Goal: Task Accomplishment & Management: Complete application form

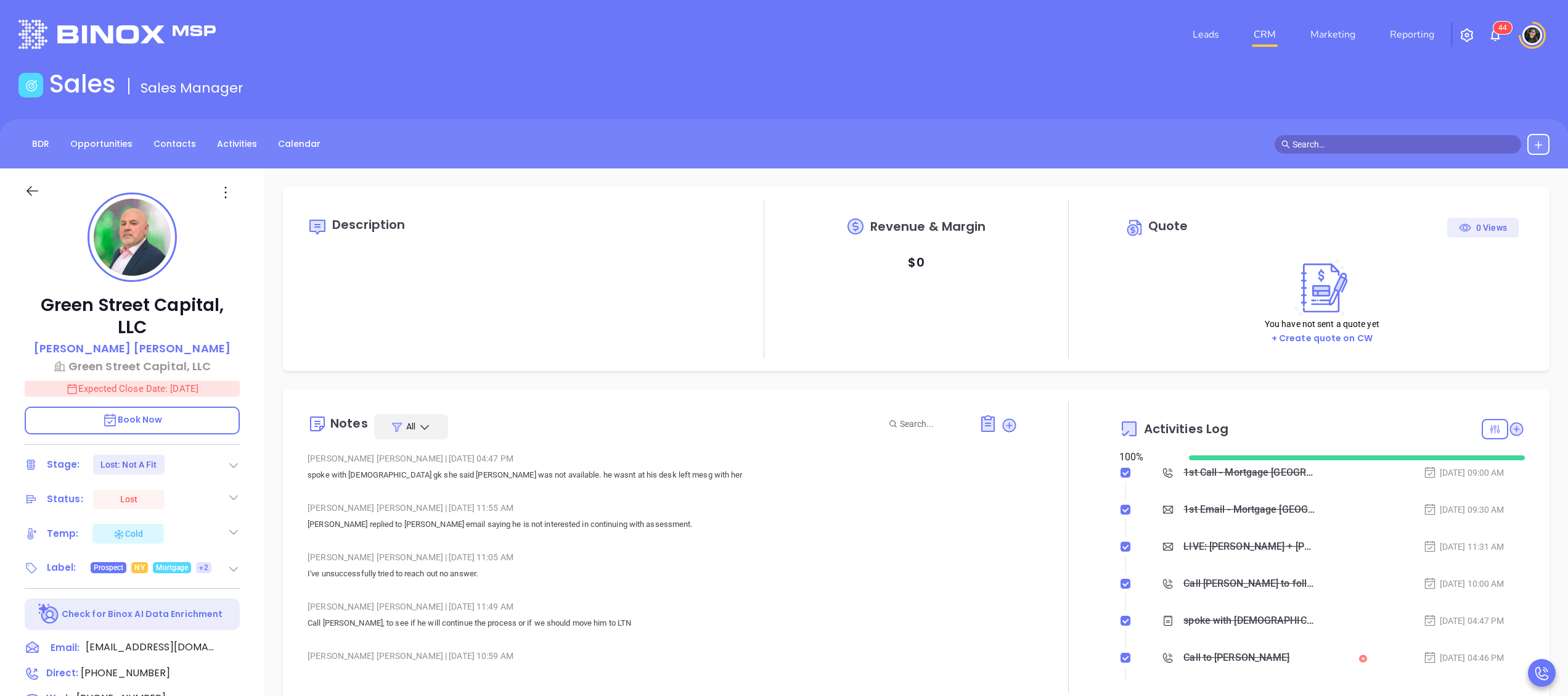
type input "[PERSON_NAME]"
click at [1280, 39] on link "CRM" at bounding box center [1265, 34] width 32 height 25
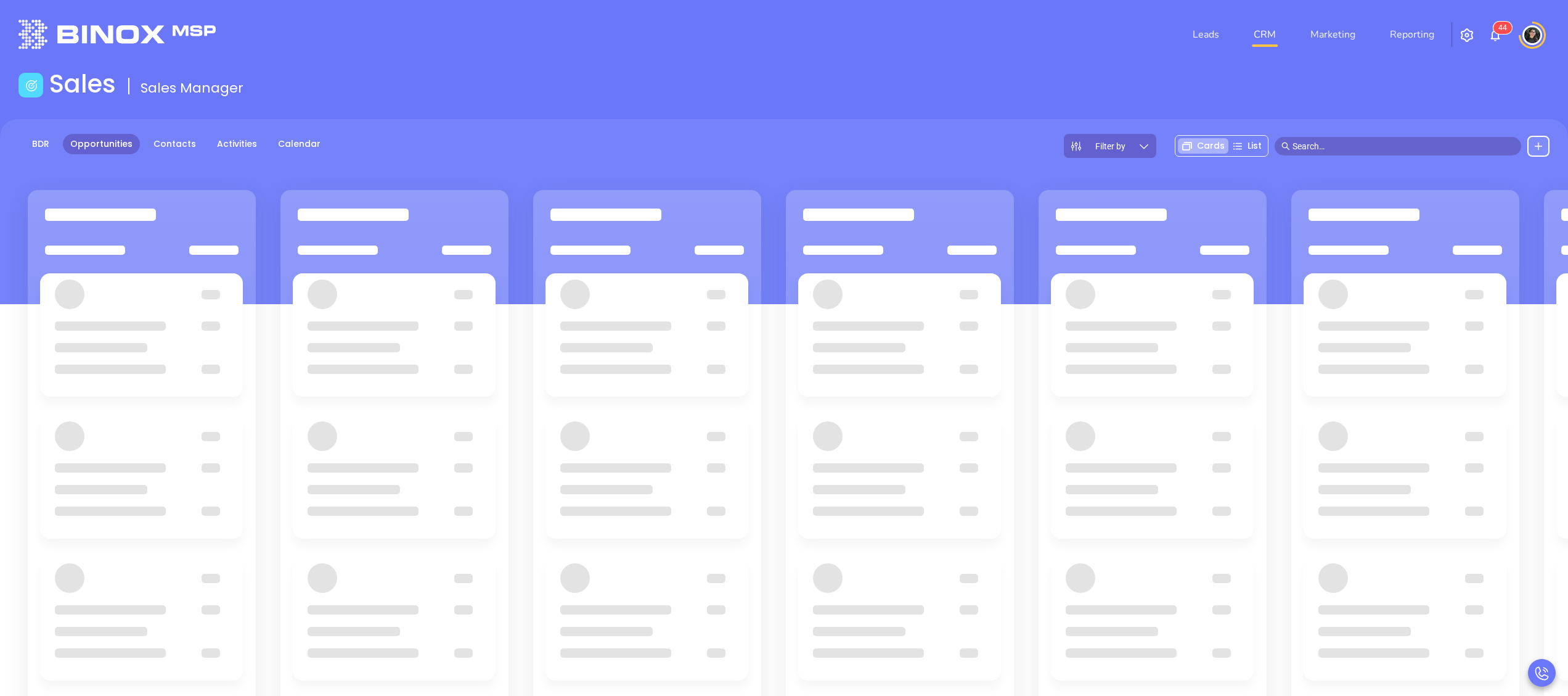
click at [888, 136] on div "BDR Opportunities Contacts Activities Calendar Filter by Cards List" at bounding box center [784, 146] width 1568 height 24
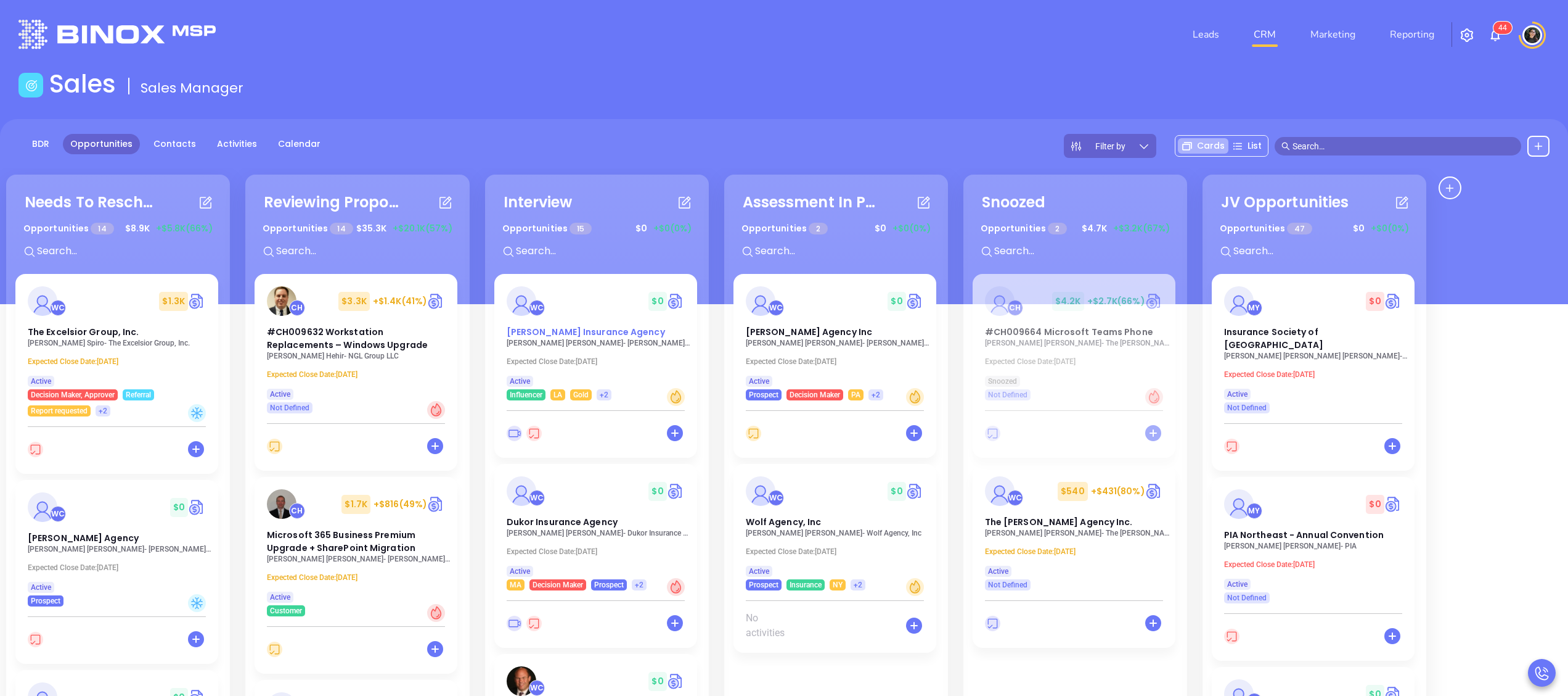
scroll to position [984, 0]
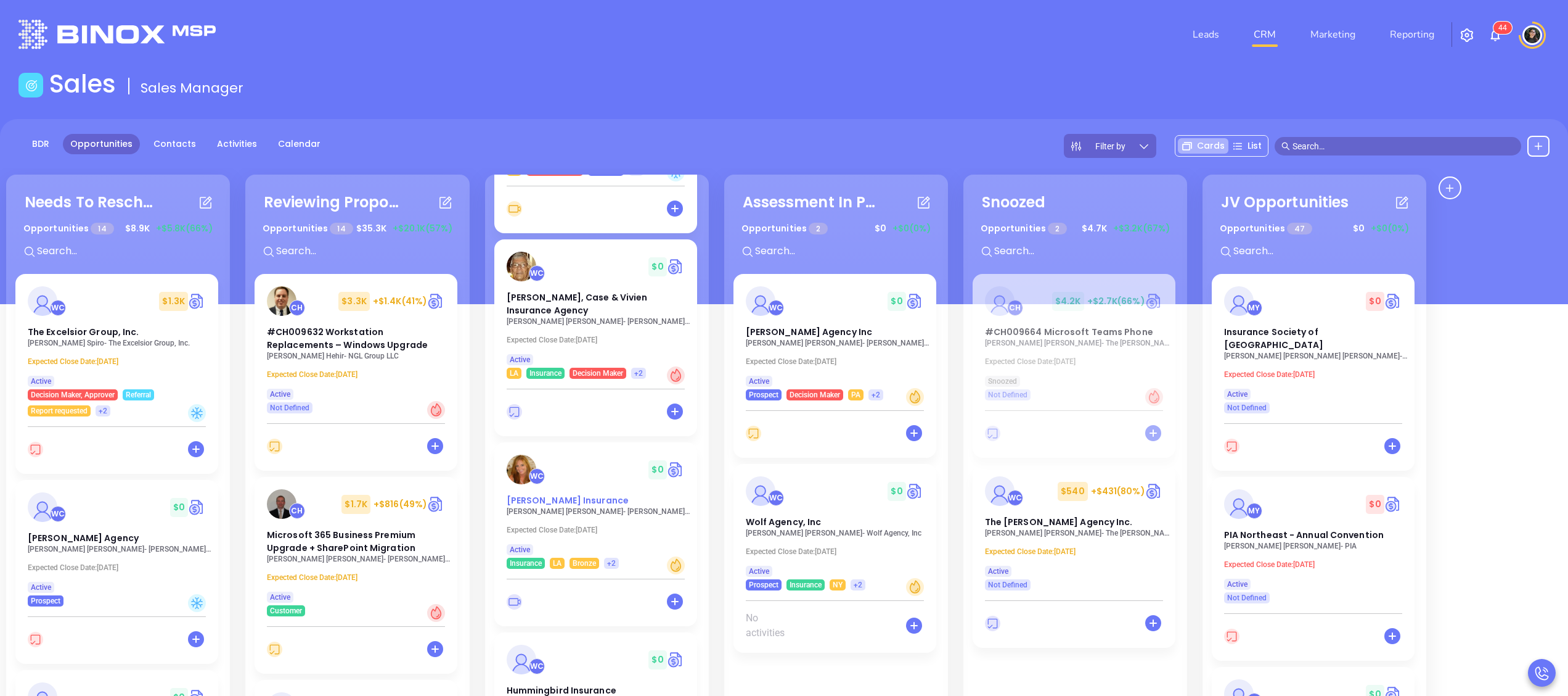
drag, startPoint x: 567, startPoint y: 502, endPoint x: 536, endPoint y: 494, distance: 32.0
drag, startPoint x: 536, startPoint y: 494, endPoint x: 536, endPoint y: 502, distance: 8.0
drag, startPoint x: 536, startPoint y: 502, endPoint x: 525, endPoint y: 501, distance: 11.0
drag, startPoint x: 525, startPoint y: 501, endPoint x: 519, endPoint y: 505, distance: 7.2
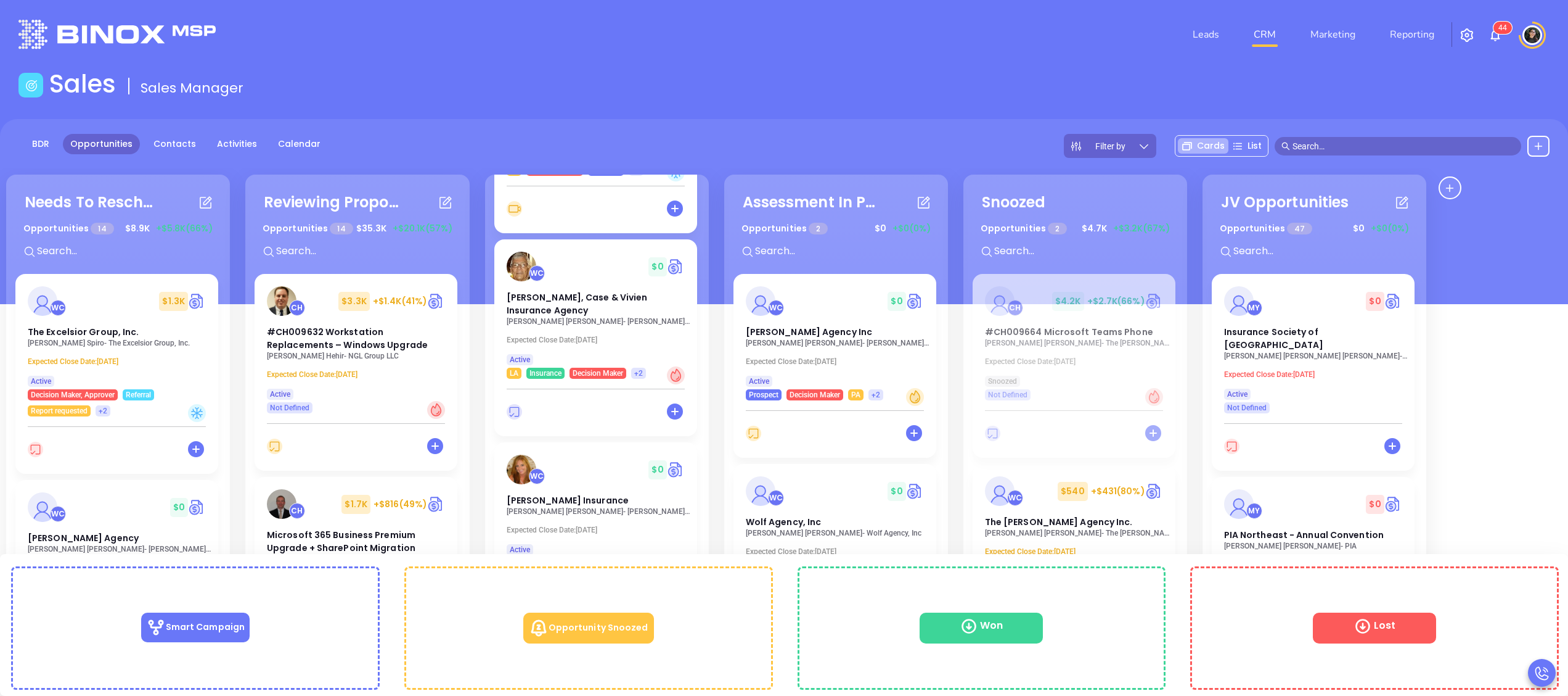
drag, startPoint x: 519, startPoint y: 505, endPoint x: 551, endPoint y: 521, distance: 35.8
click at [551, 521] on div "WC $ 0 Reed Insurance Pattie Jones - Reed Insurance Expected Close Date: Oct 19…" at bounding box center [595, 505] width 203 height 127
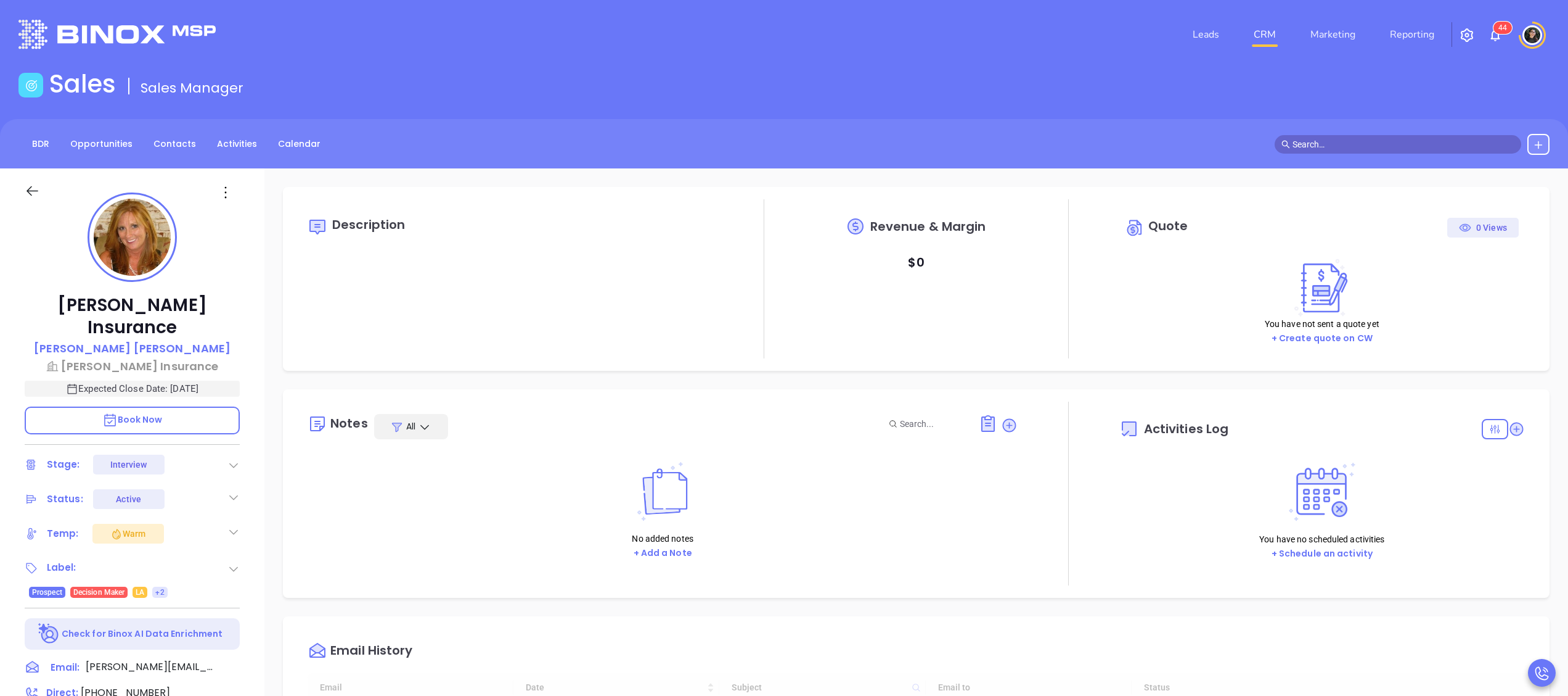
type input "[DATE]"
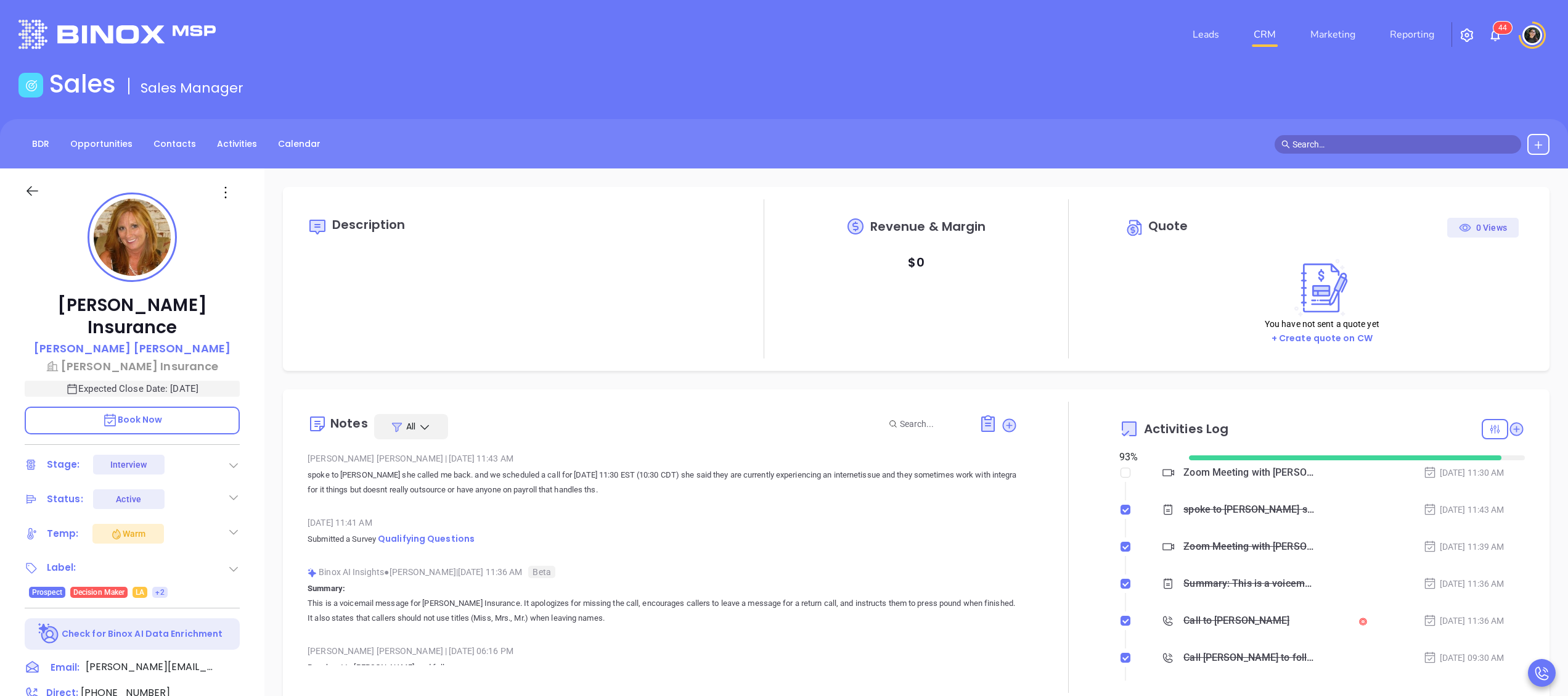
type input "[PERSON_NAME]"
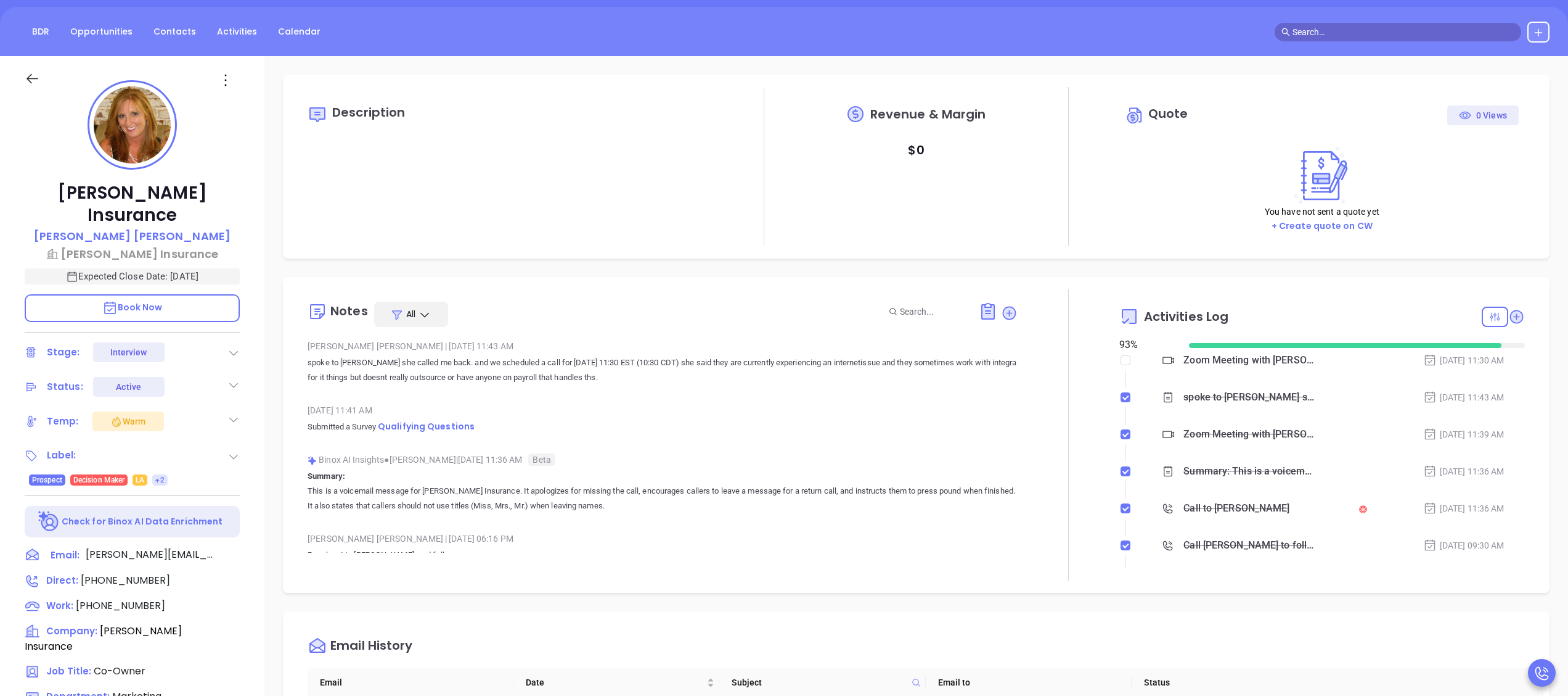
scroll to position [0, 0]
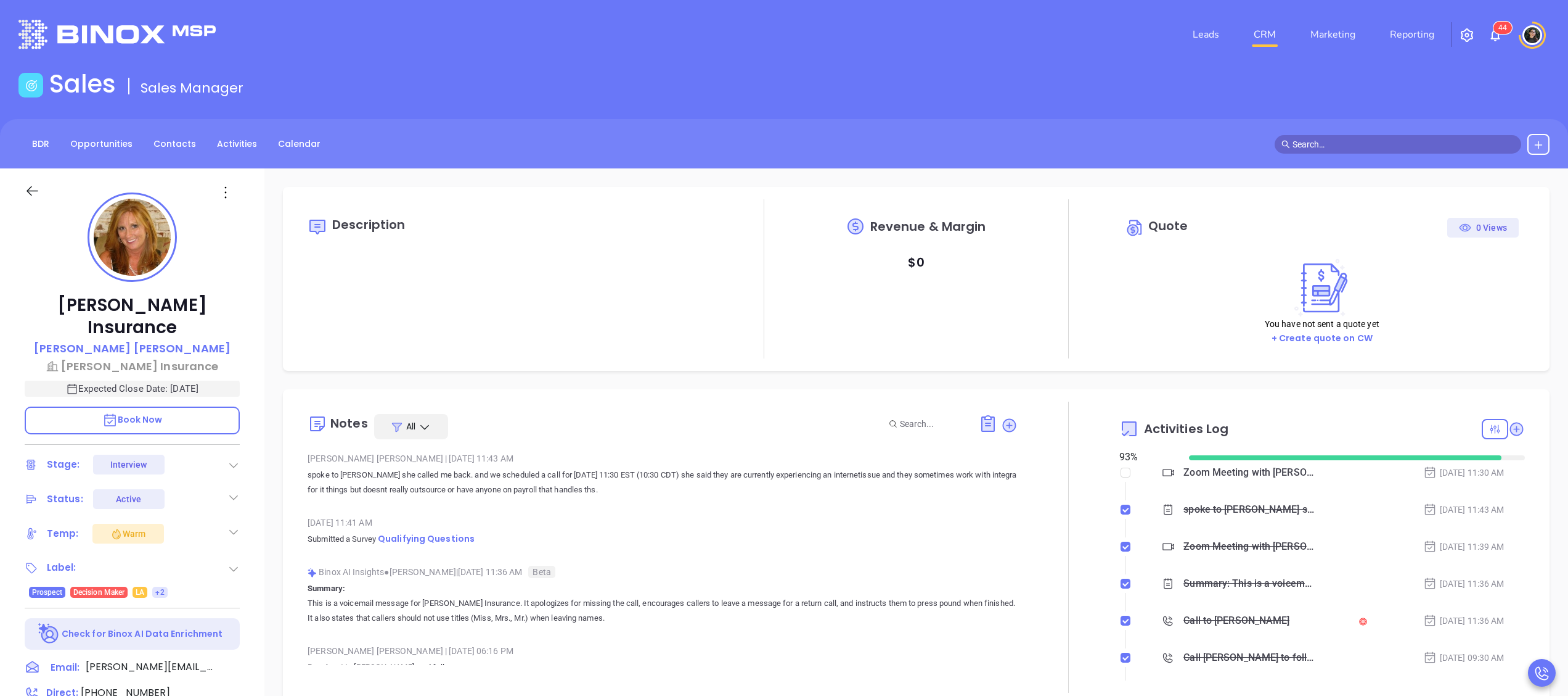
click at [1262, 22] on link "CRM" at bounding box center [1265, 34] width 32 height 25
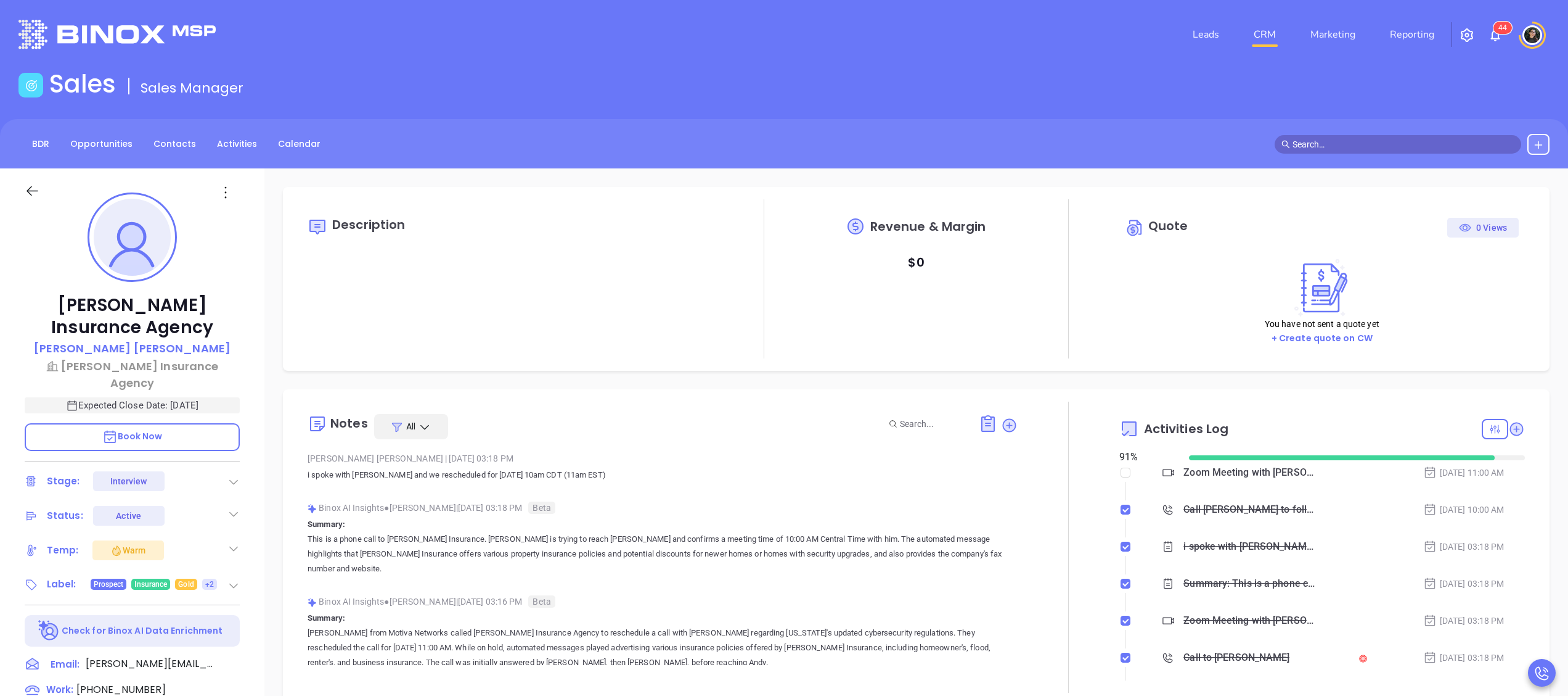
type input "[PERSON_NAME]"
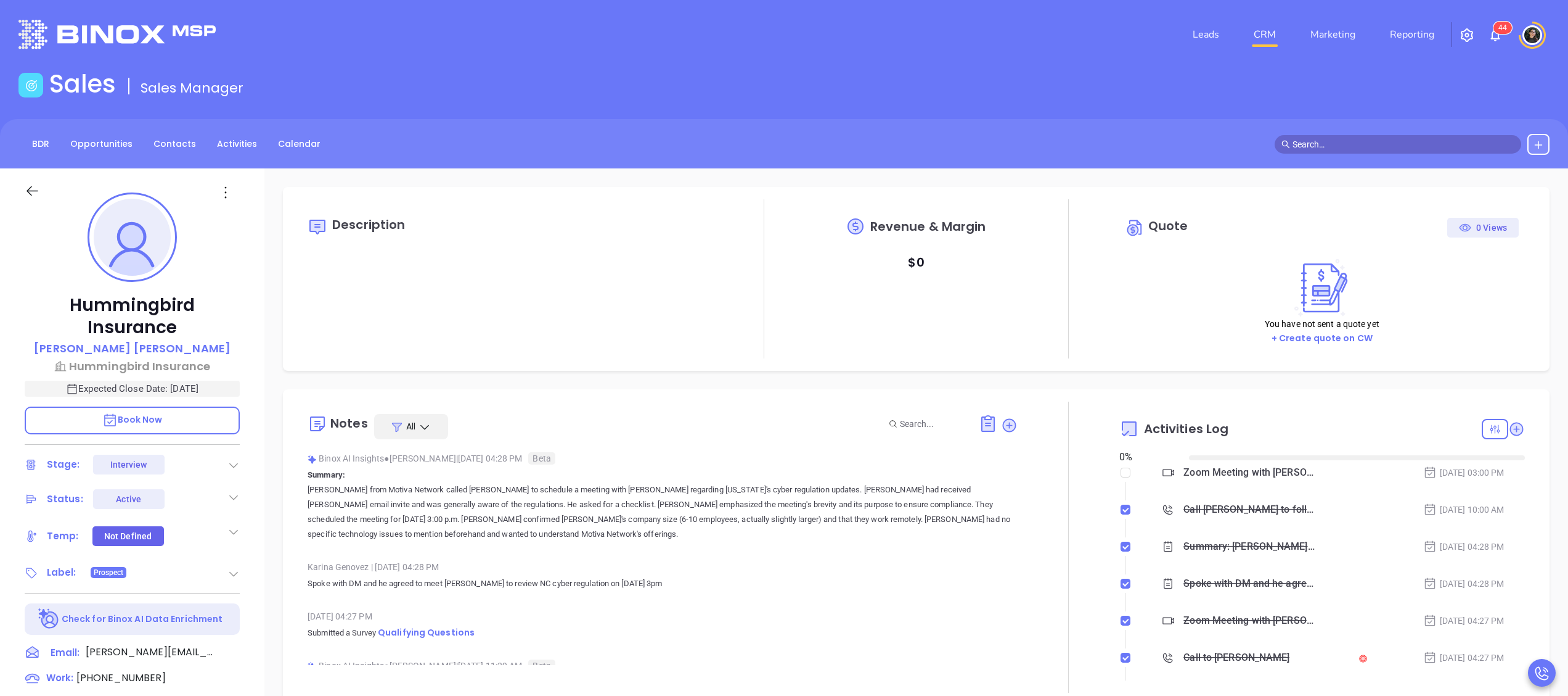
type input "[DATE]"
type input "[PERSON_NAME]"
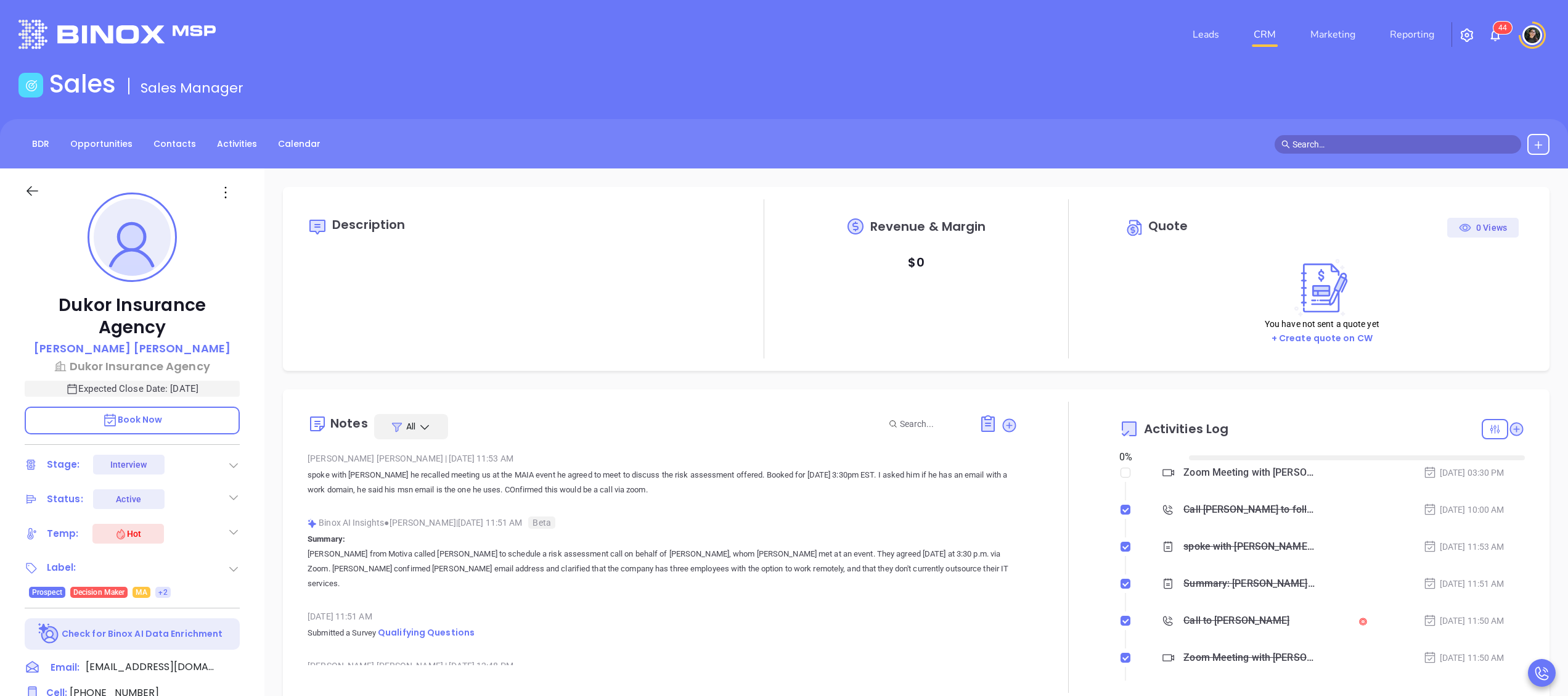
type input "[DATE]"
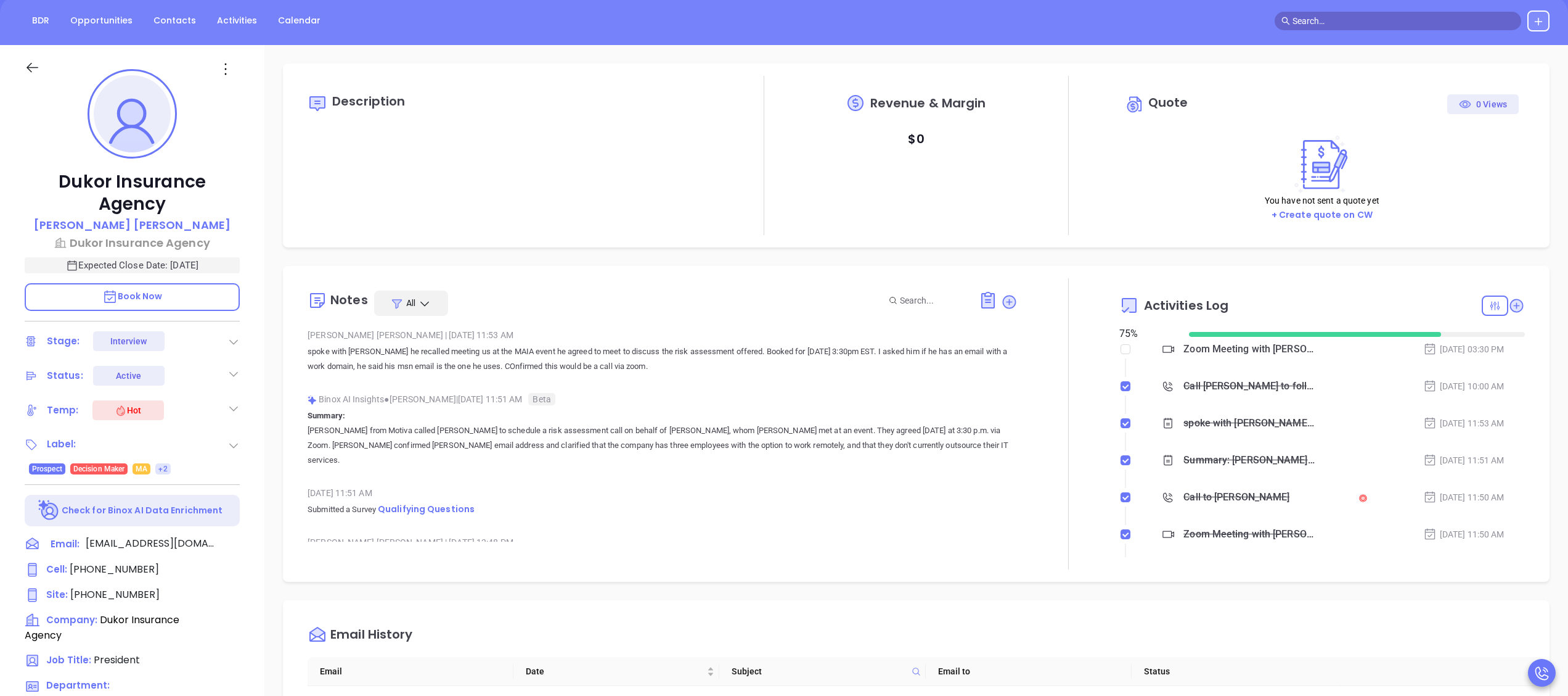
scroll to position [342, 0]
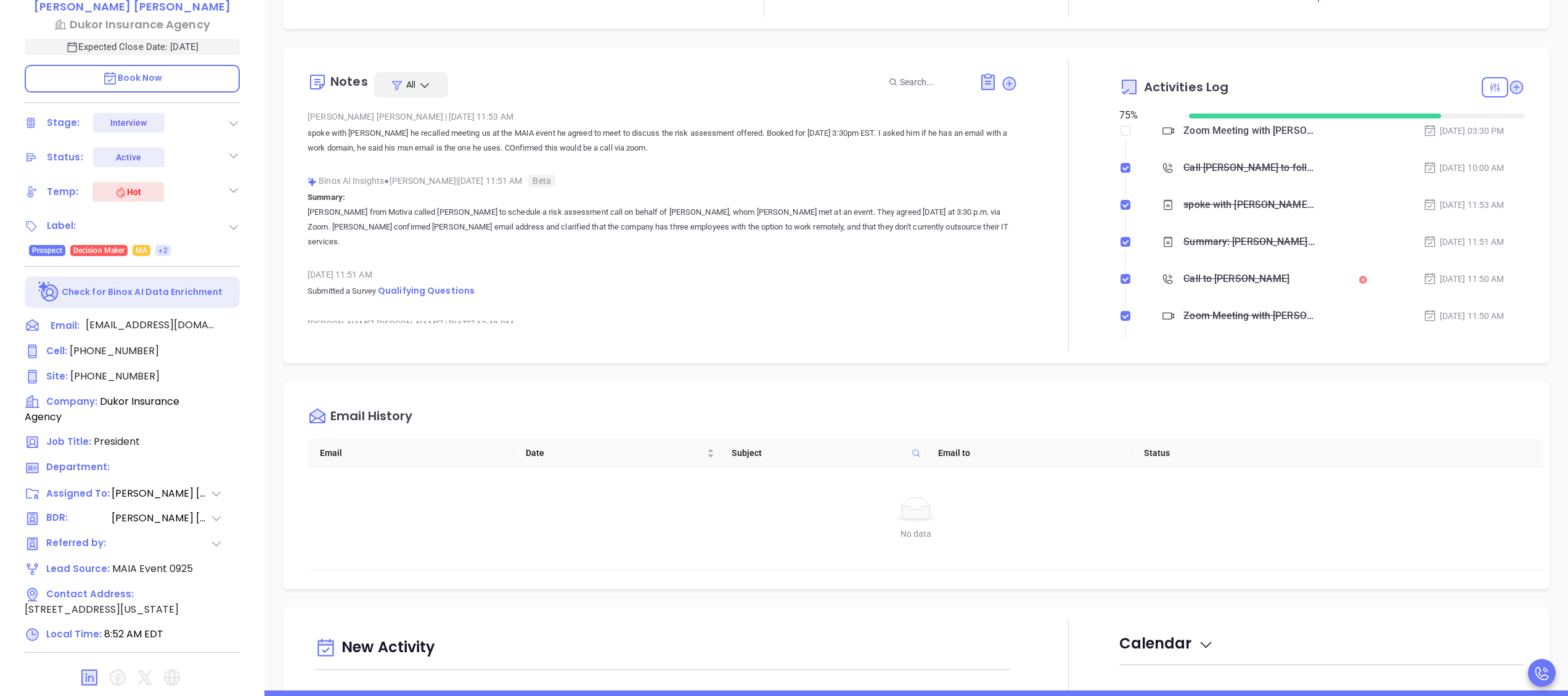
type input "[PERSON_NAME]"
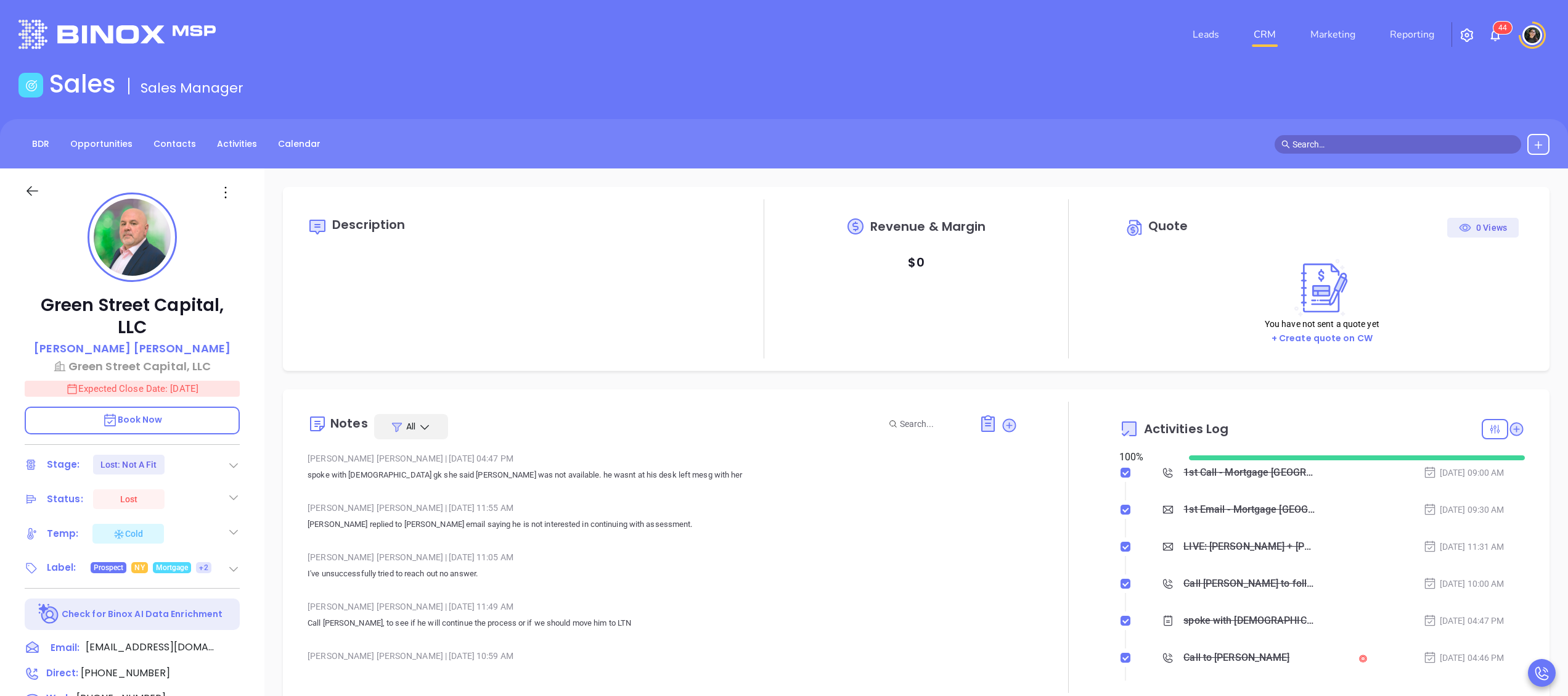
type input "[PERSON_NAME]"
click at [1272, 39] on link "CRM" at bounding box center [1265, 34] width 32 height 25
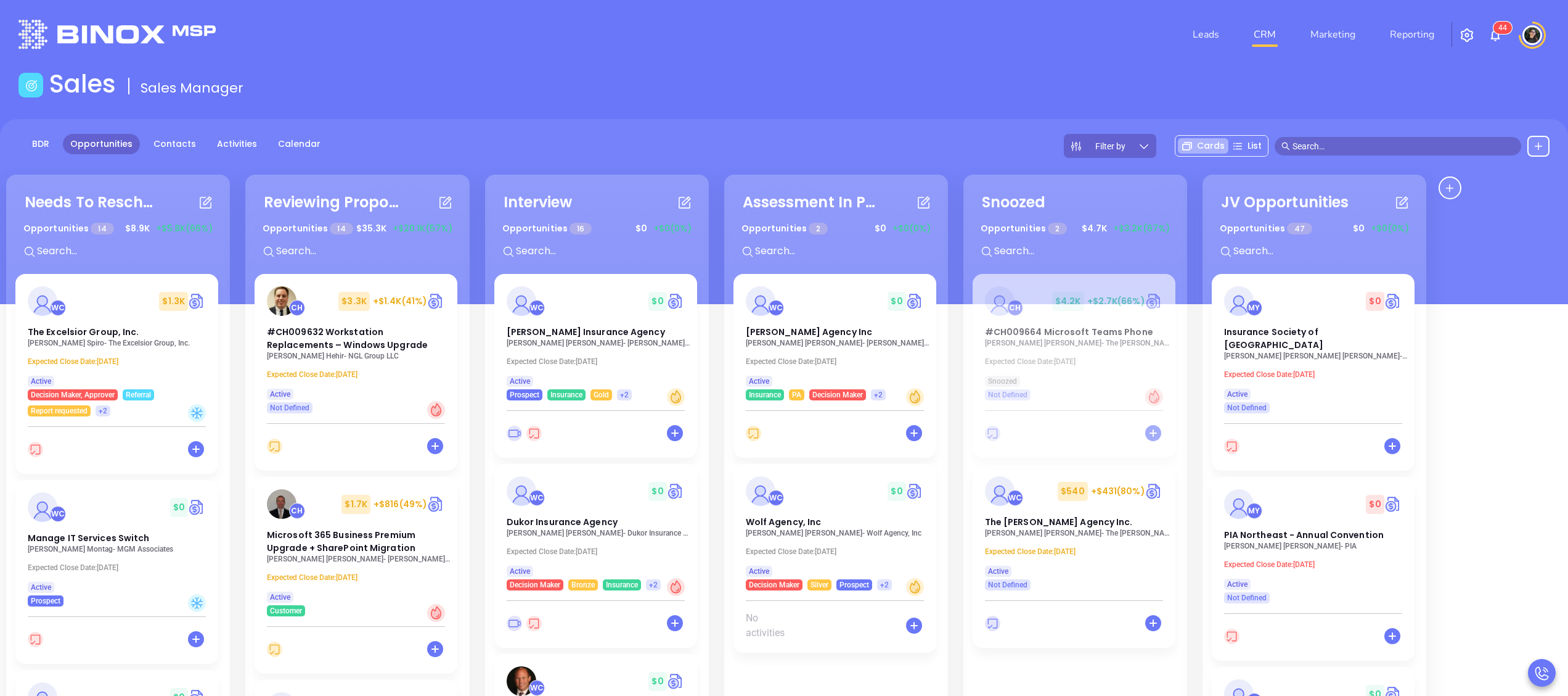
click at [873, 63] on header "Leads CRM Marketing Reporting 4 4 Financial Leads Leads" at bounding box center [784, 34] width 1531 height 69
click at [903, 137] on div "BDR Opportunities Contacts Activities Calendar Filter by Cards List" at bounding box center [784, 146] width 1568 height 24
click at [1021, 112] on main "Sales Sales Manager BDR Opportunities Contacts Activities Calendar Filter by Ca…" at bounding box center [784, 466] width 1568 height 795
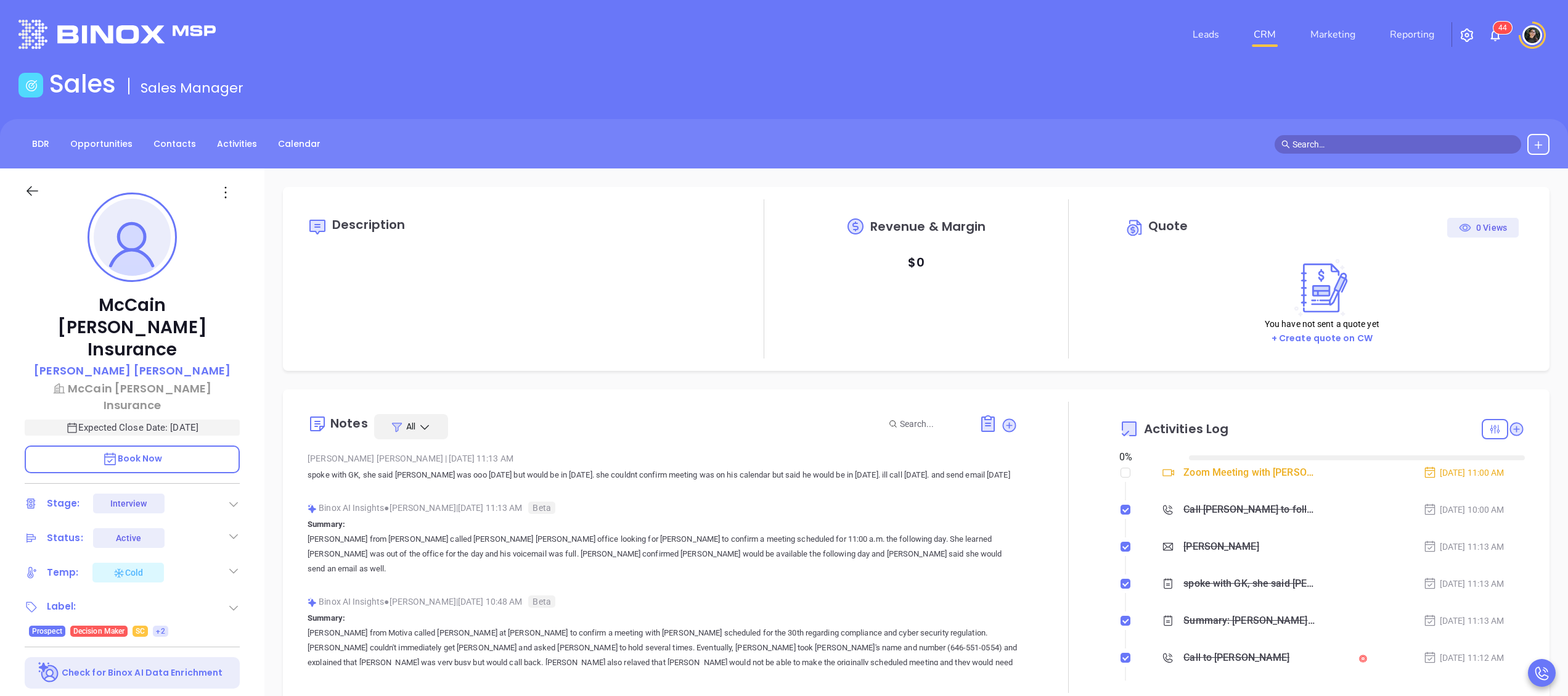
type input "[DATE]"
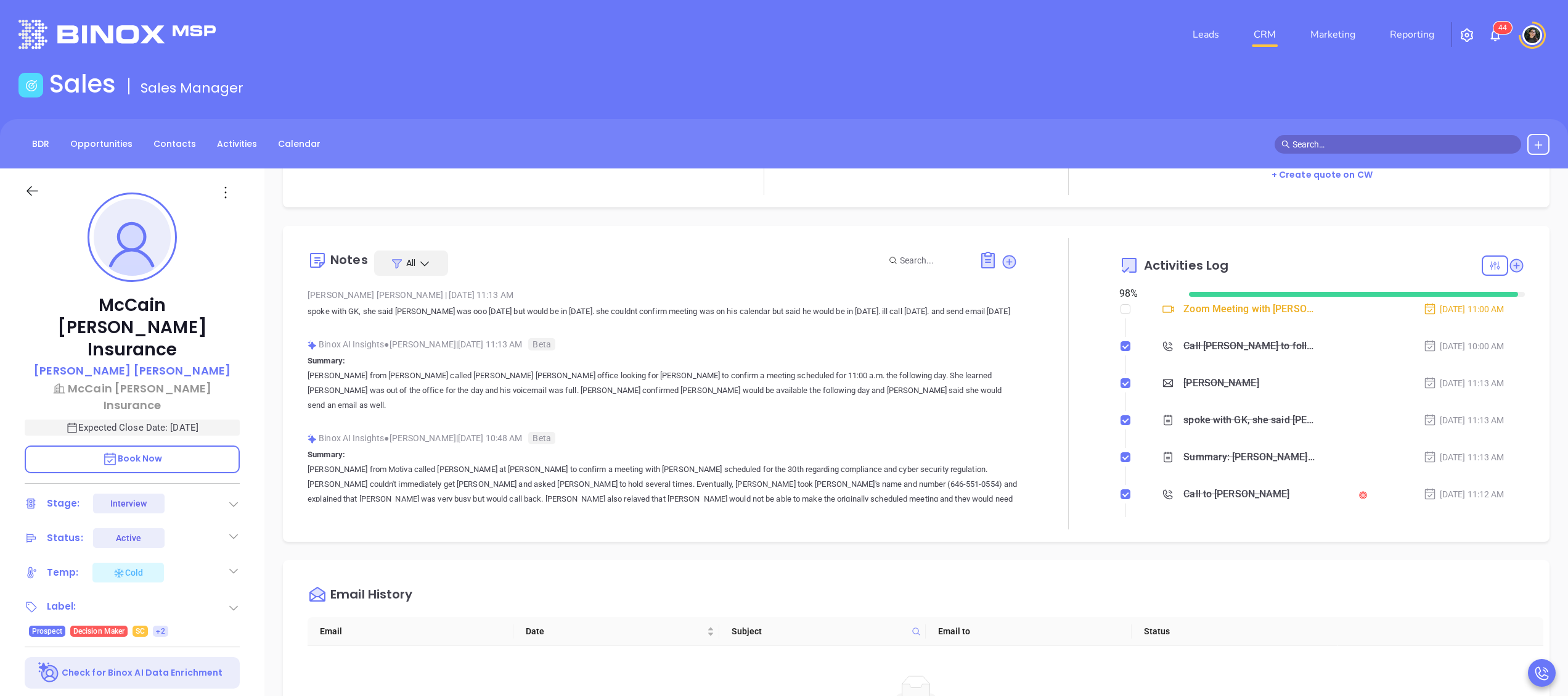
scroll to position [247, 0]
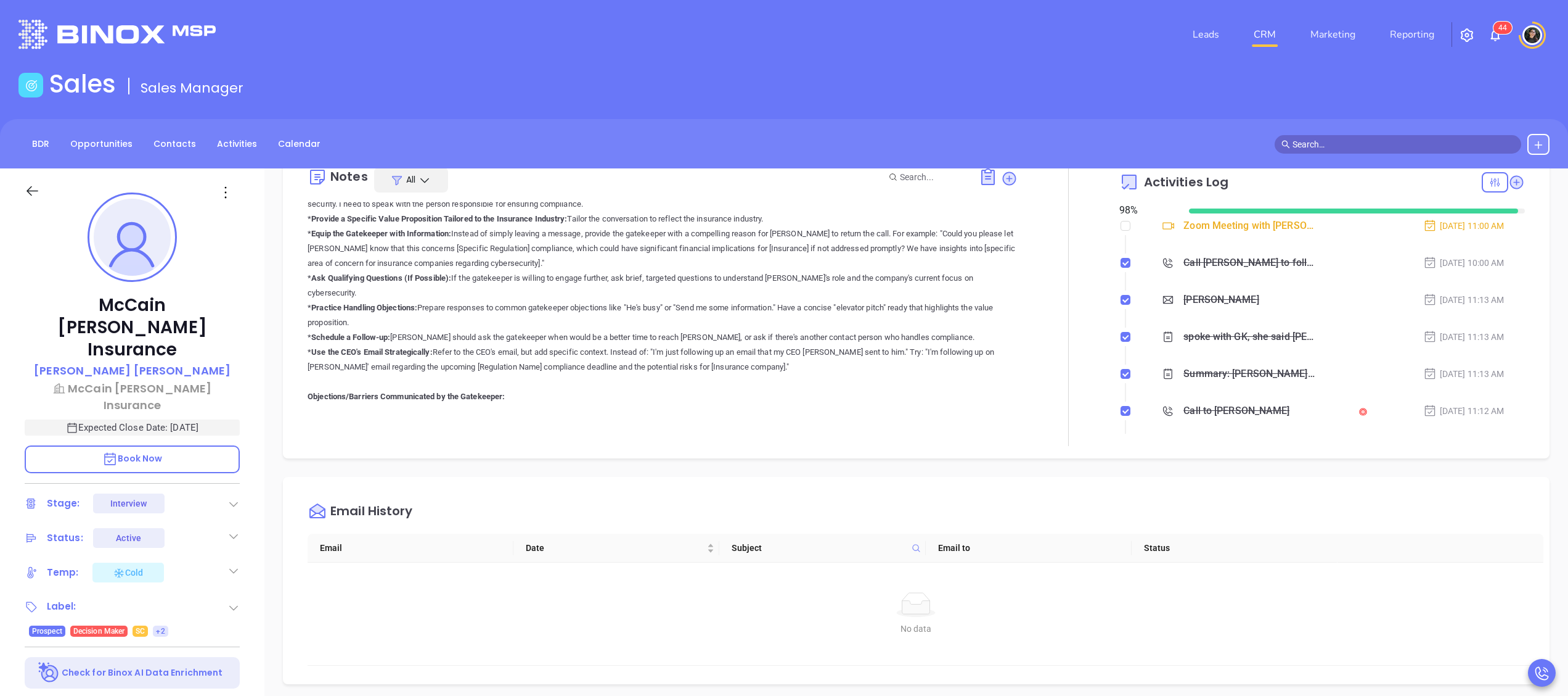
type input "[PERSON_NAME]"
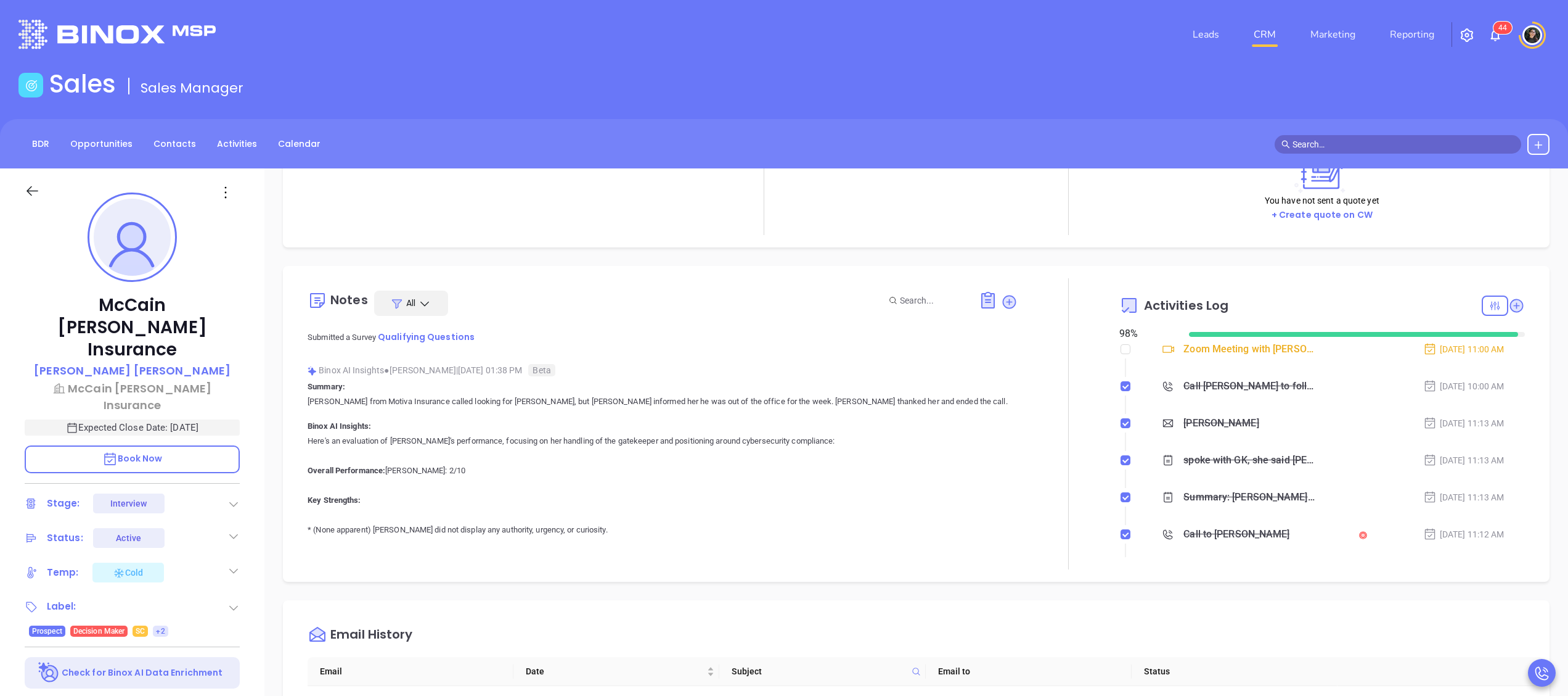
scroll to position [735, 0]
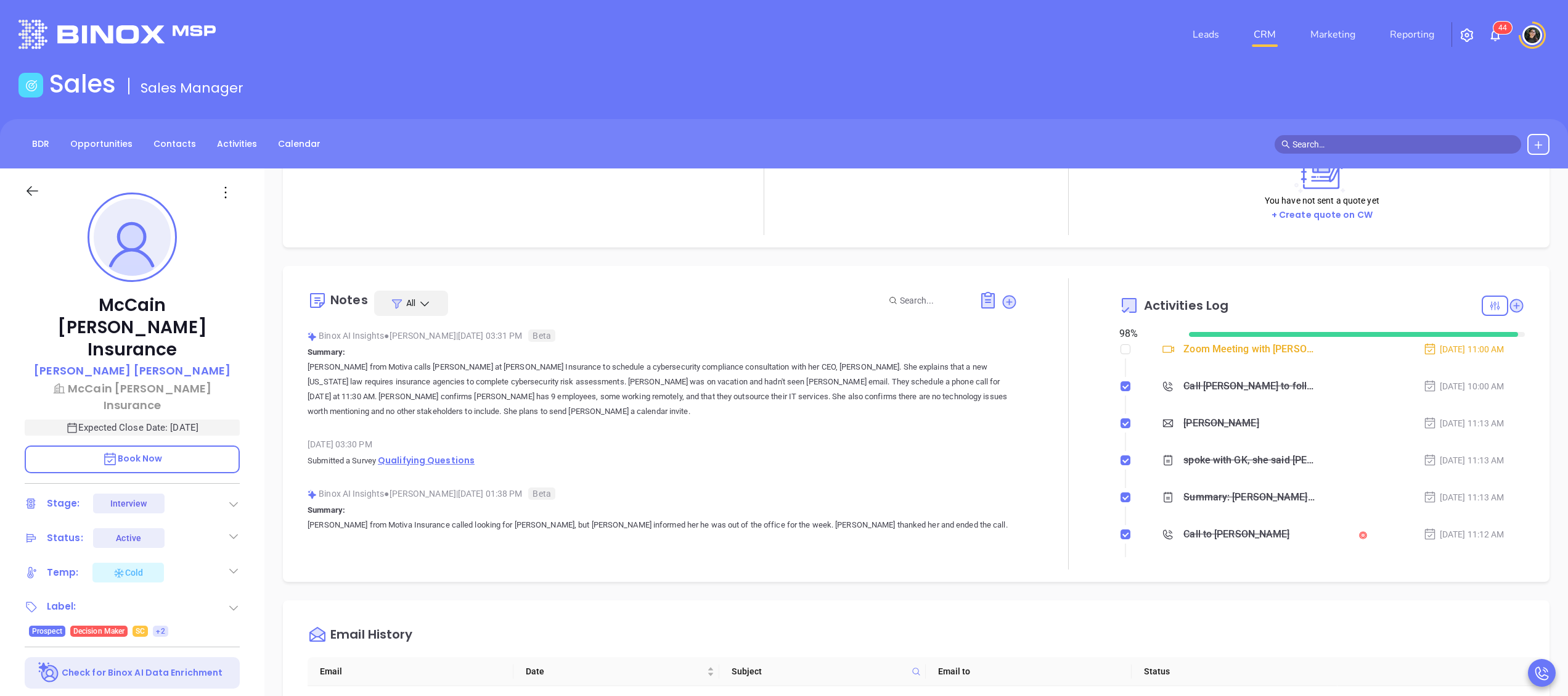
click at [442, 454] on span "Qualifying Questions" at bounding box center [426, 460] width 97 height 12
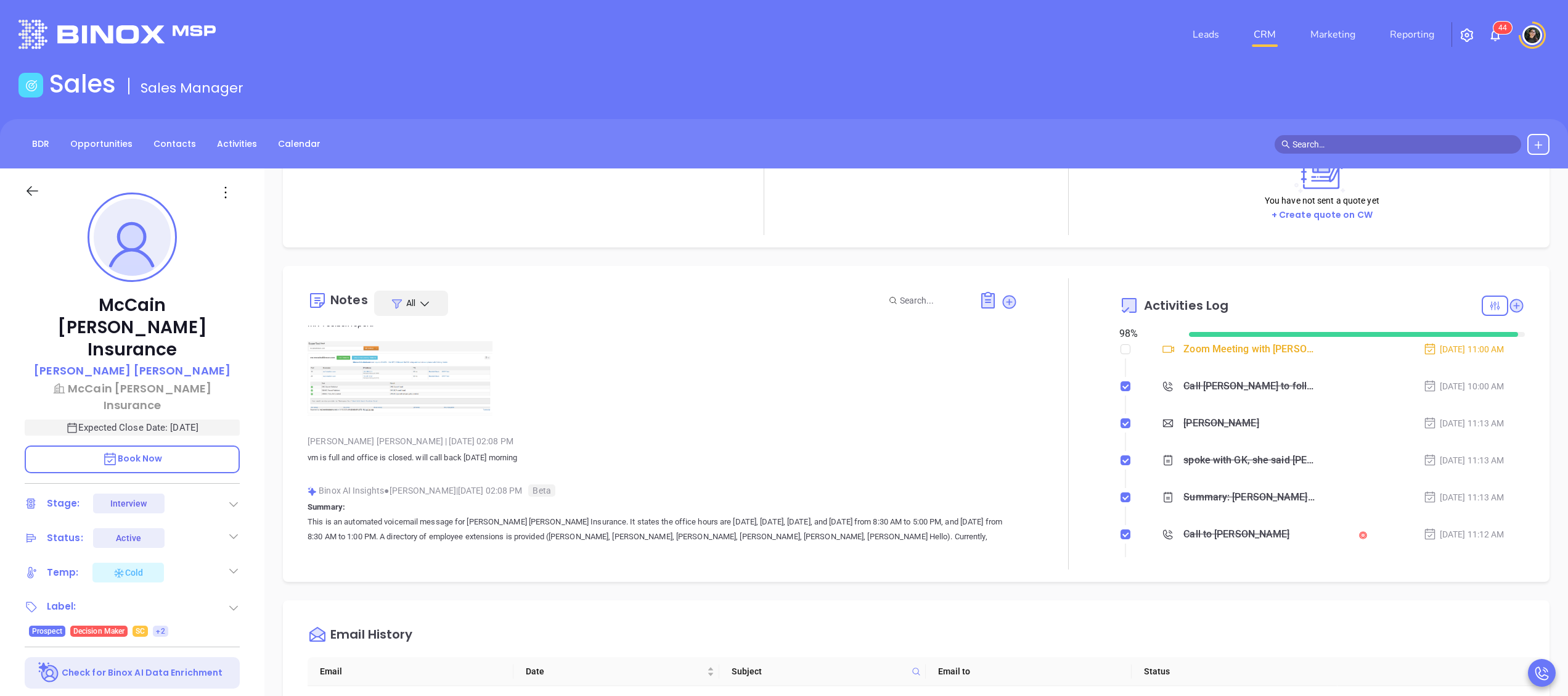
scroll to position [242, 0]
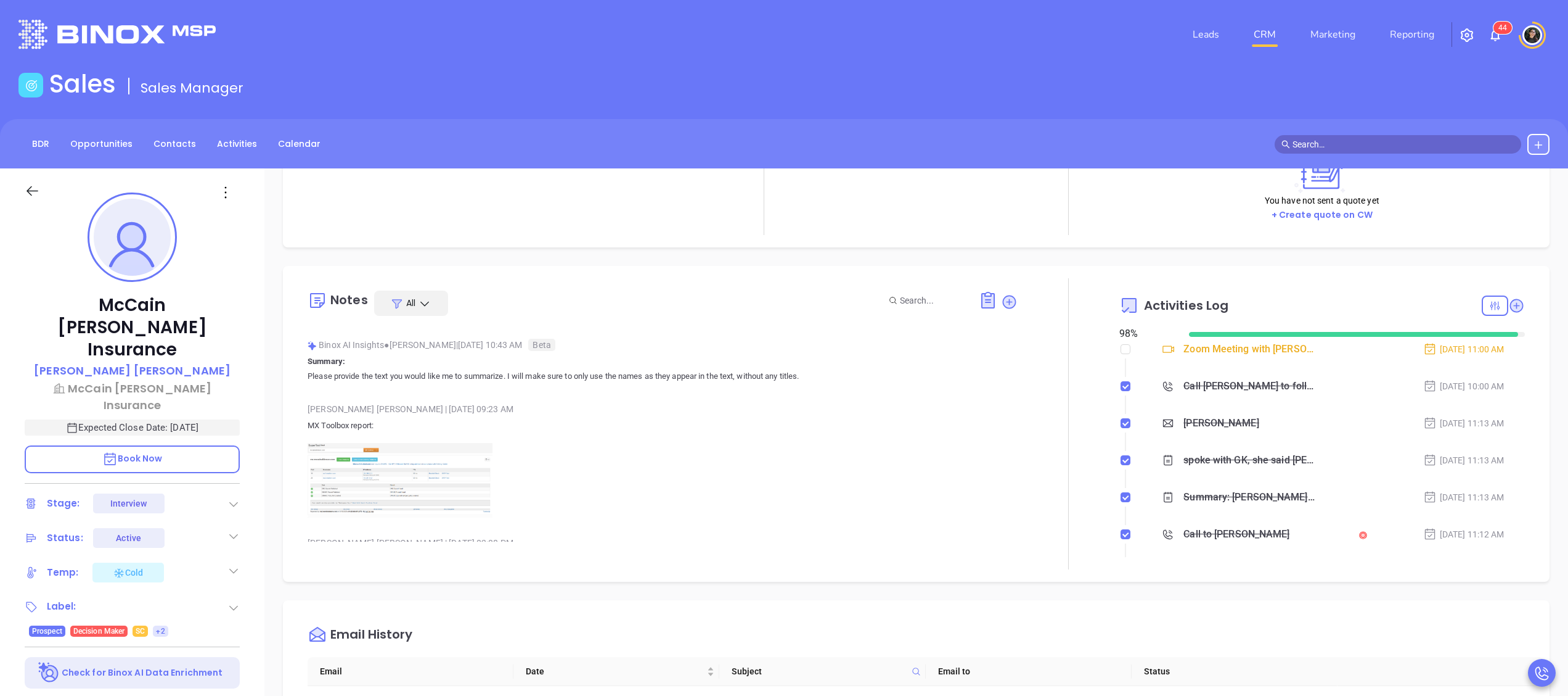
click at [392, 466] on img at bounding box center [400, 480] width 185 height 74
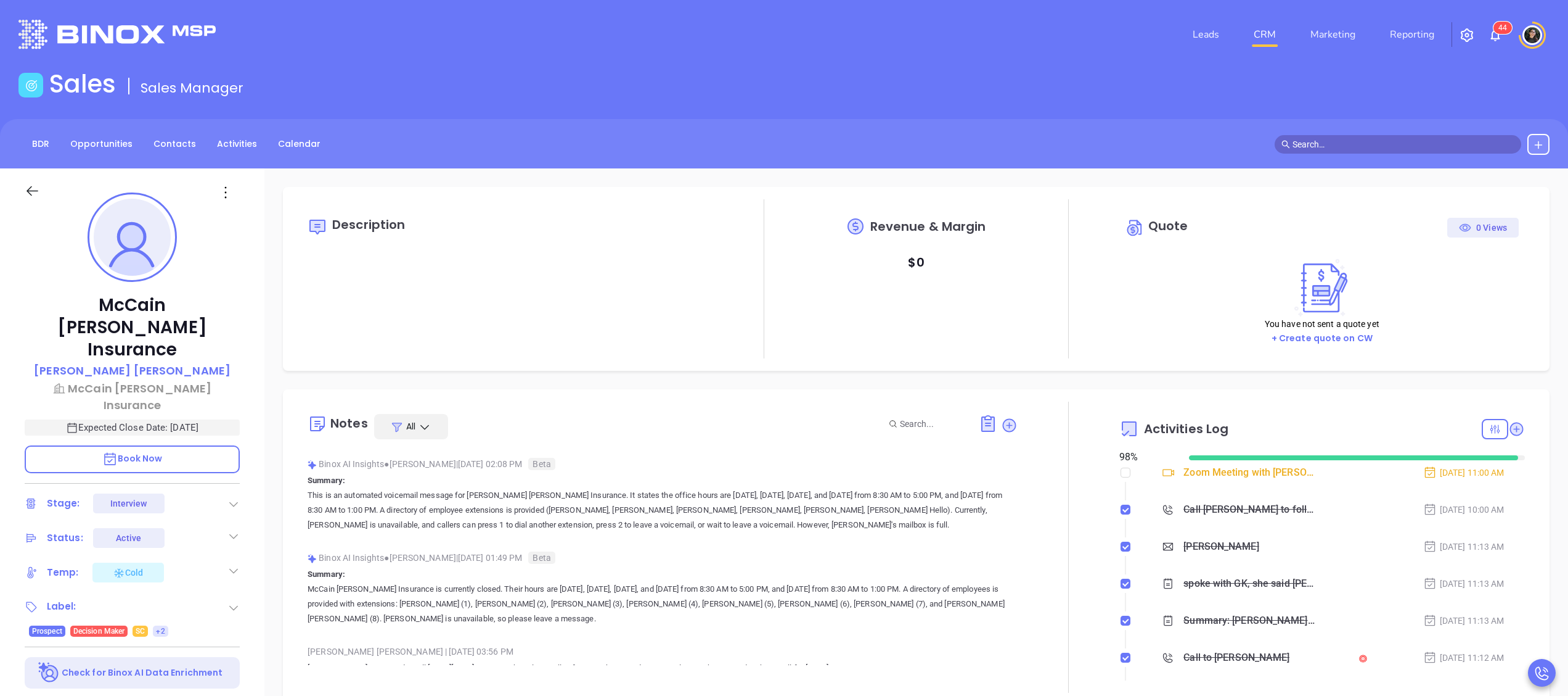
scroll to position [617, 0]
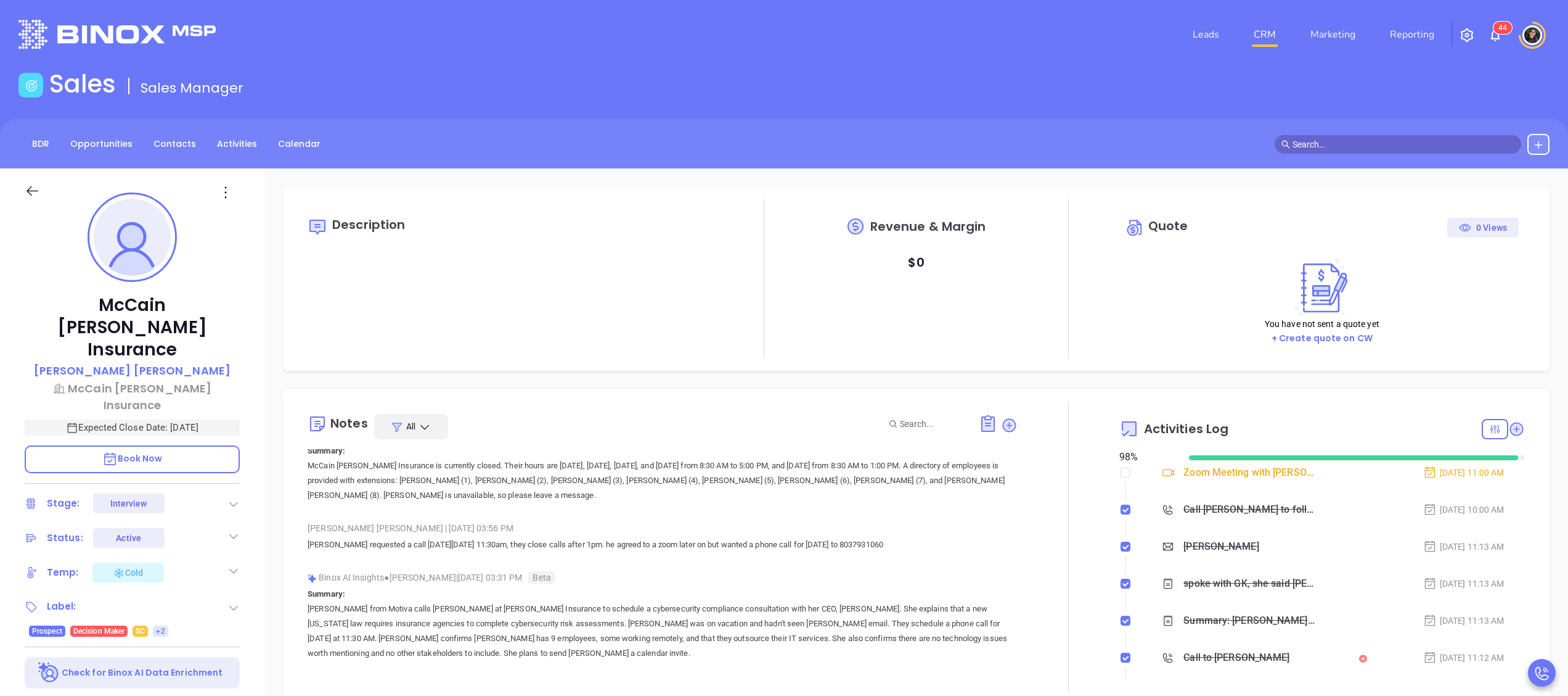
click at [831, 116] on main "Sales Sales Manager BDR Opportunities Contacts Activities Calendar Call Now Cal…" at bounding box center [784, 553] width 1568 height 969
